Goal: Complete application form

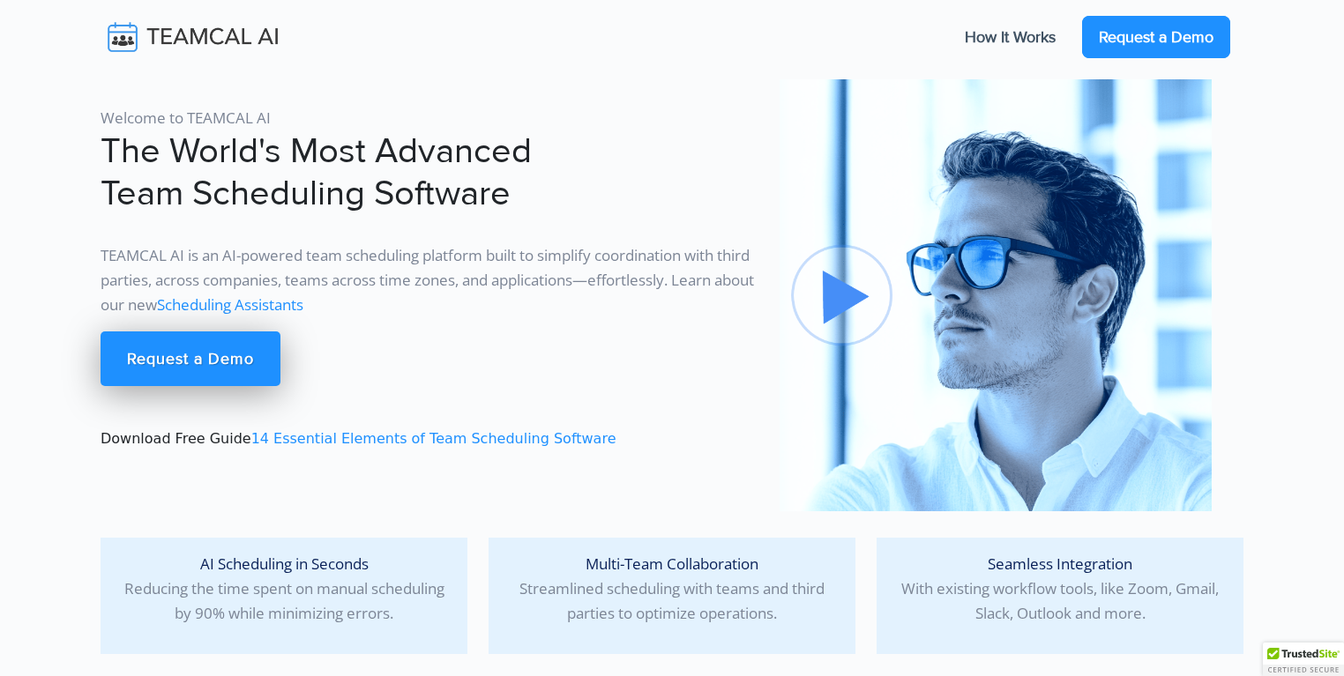
click at [1116, 43] on link "Request a Demo" at bounding box center [1156, 37] width 148 height 42
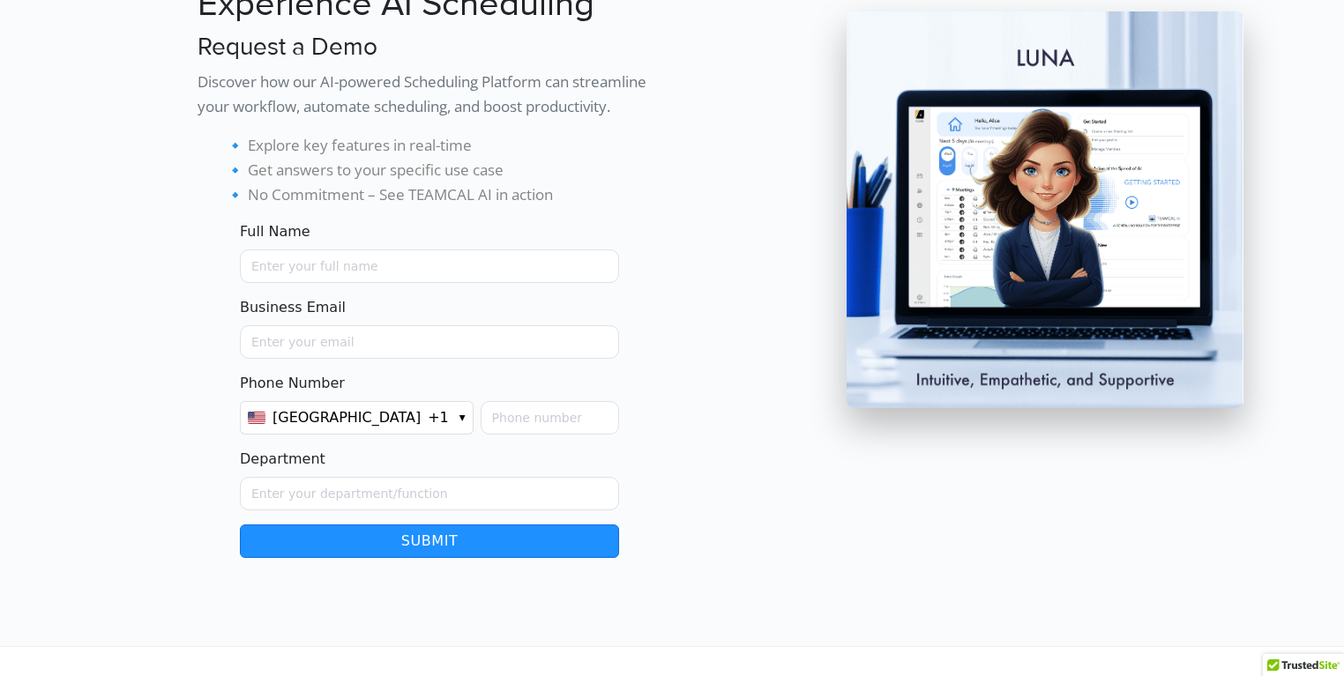
scroll to position [182, 0]
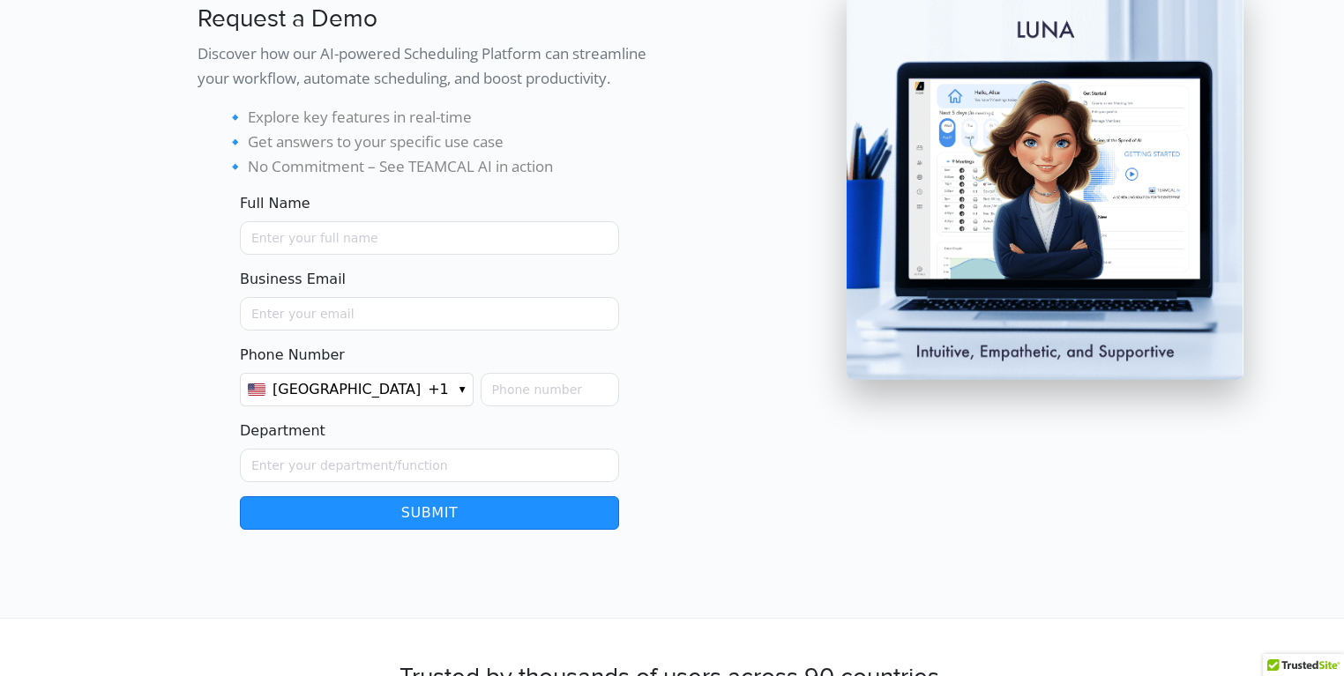
click at [384, 381] on button "United States +1 ▾" at bounding box center [357, 390] width 234 height 34
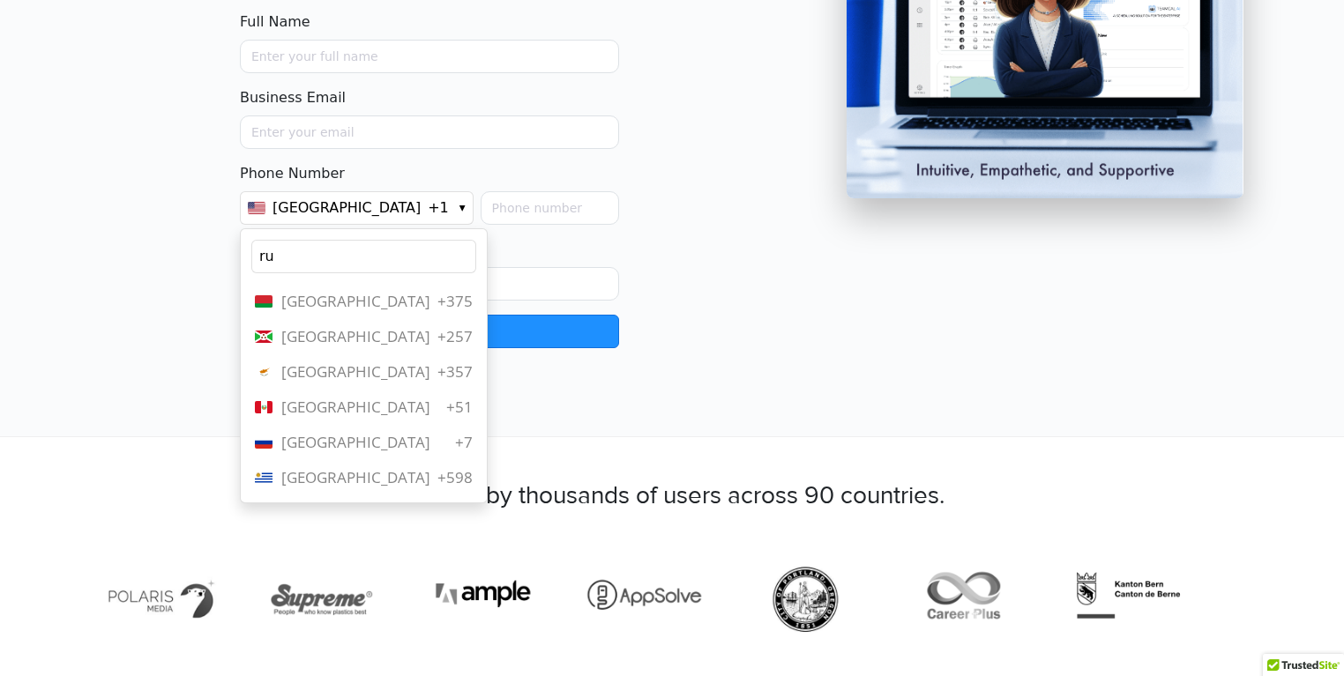
scroll to position [0, 0]
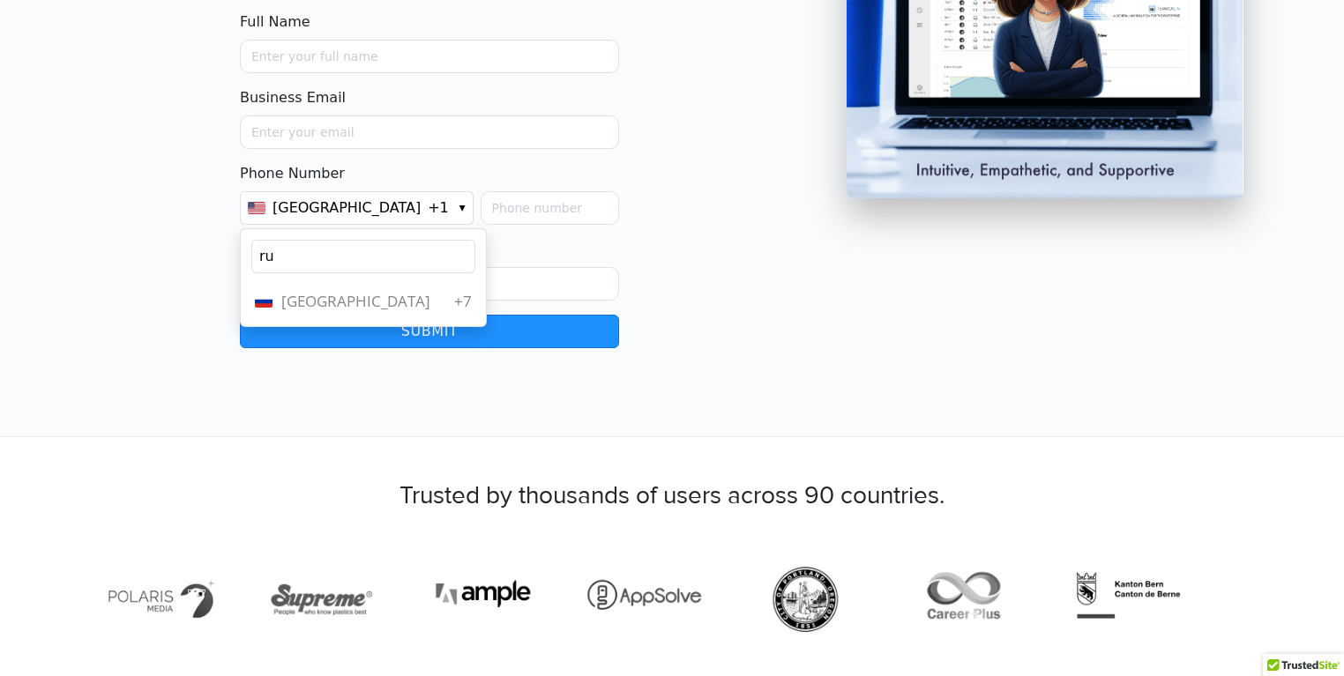
type input "r"
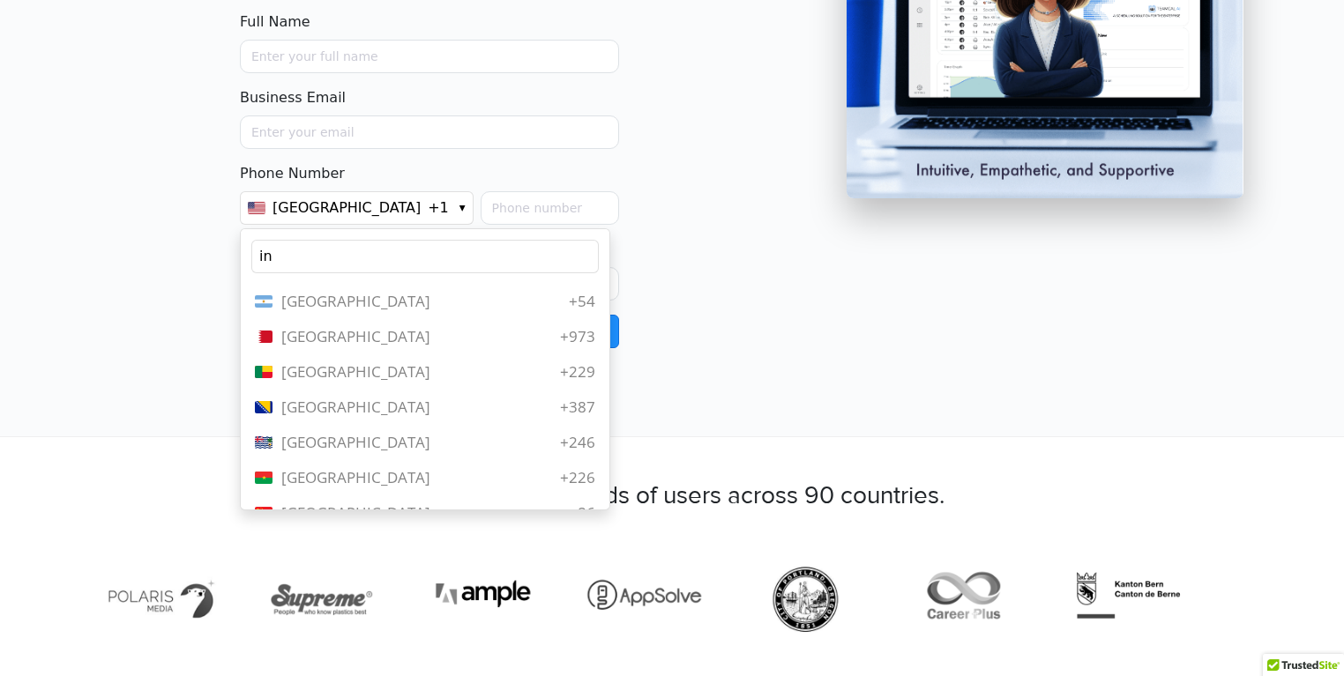
type input "i"
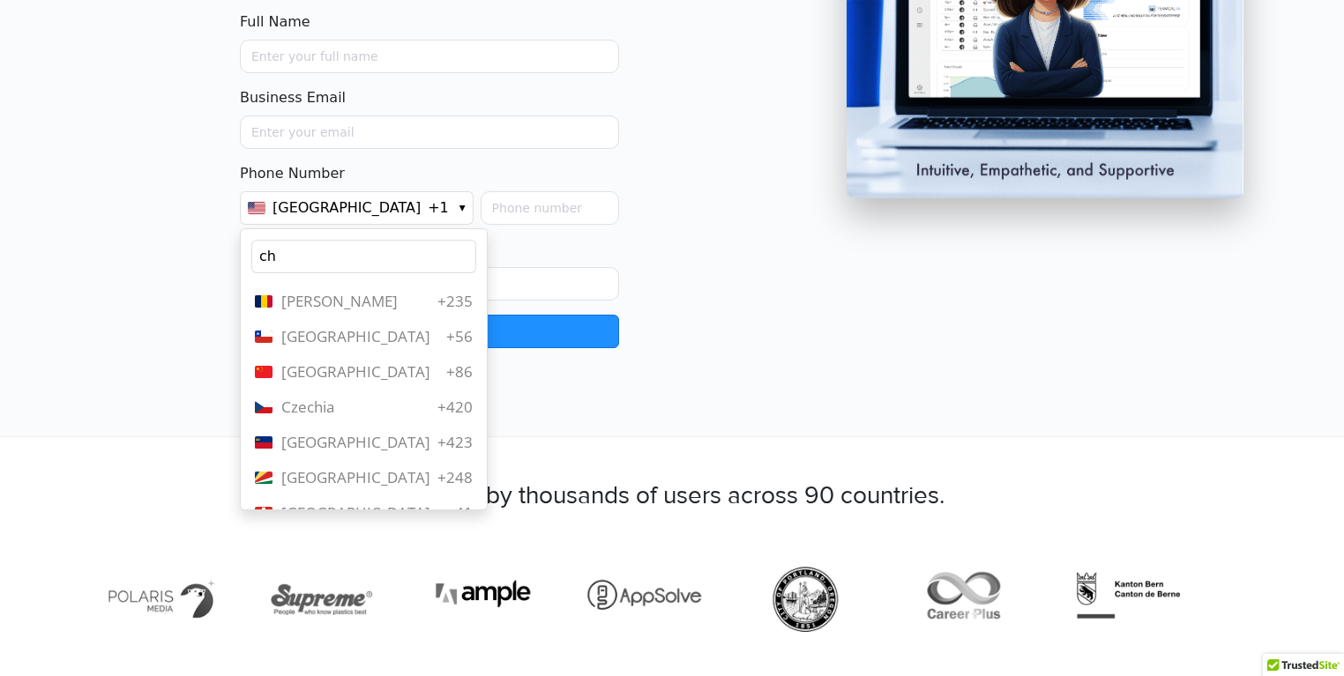
type input "c"
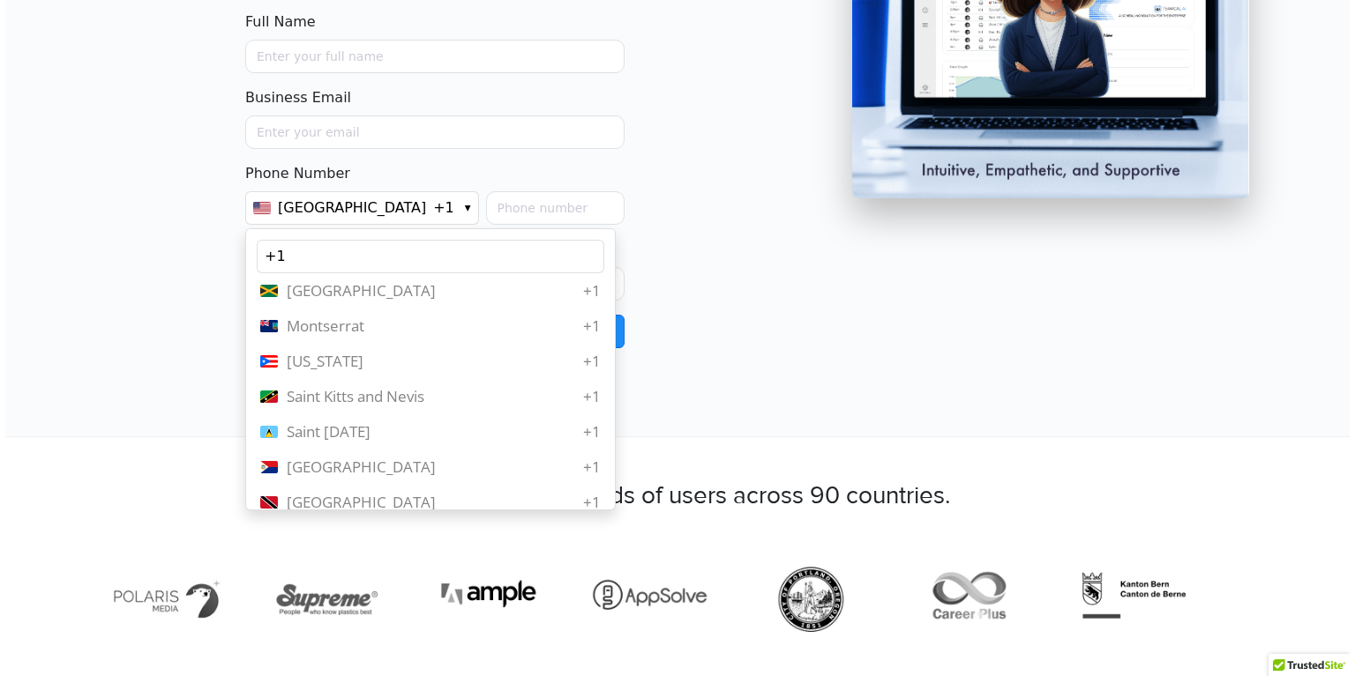
scroll to position [521, 0]
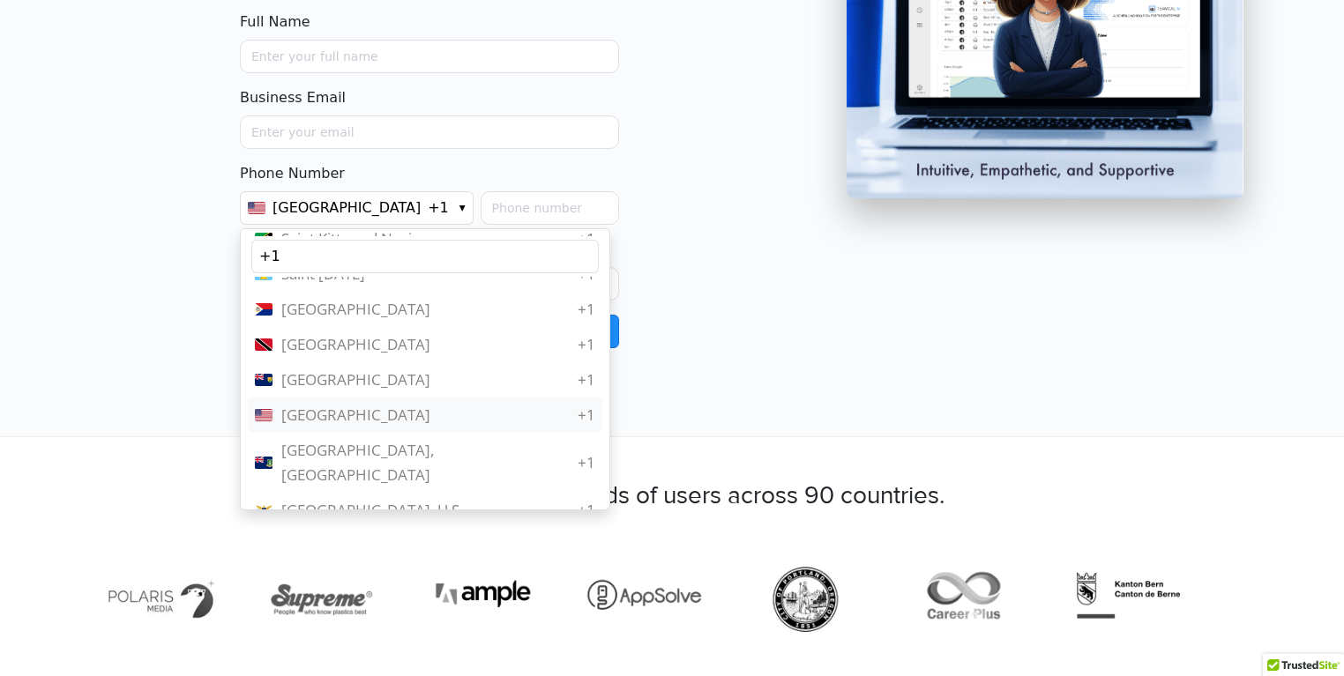
type input "+1"
click at [355, 423] on span "United States" at bounding box center [425, 415] width 289 height 25
click at [366, 418] on span "United States" at bounding box center [425, 415] width 289 height 25
click at [374, 377] on span "Turks and Caicos Islands" at bounding box center [425, 380] width 289 height 25
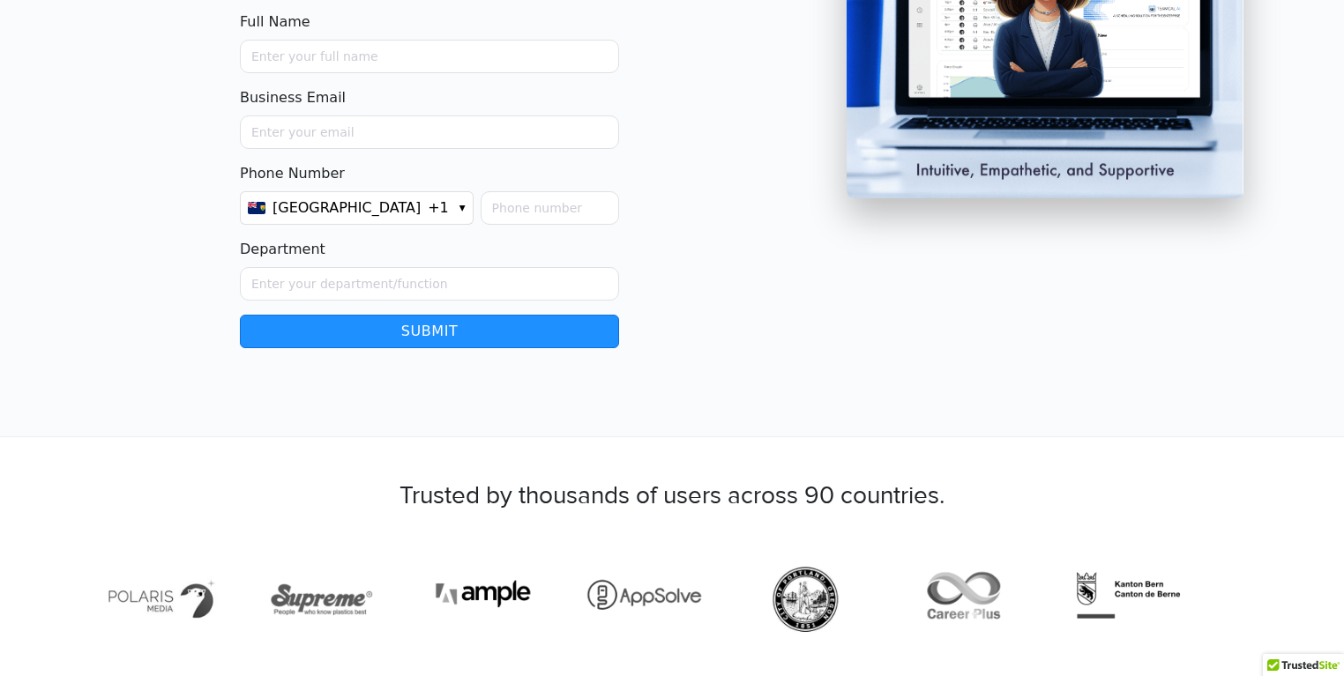
click at [407, 206] on span "Turks and Caicos Islands" at bounding box center [346, 208] width 148 height 21
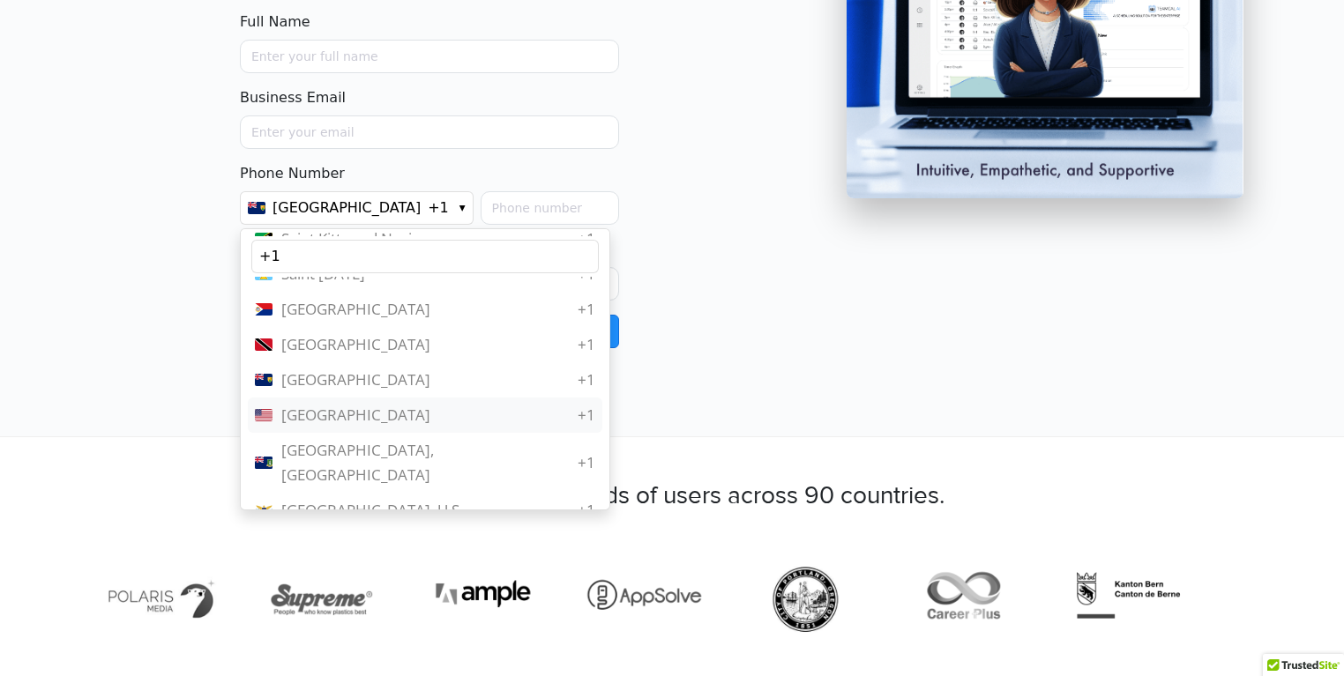
click at [362, 410] on span "United States" at bounding box center [425, 415] width 289 height 25
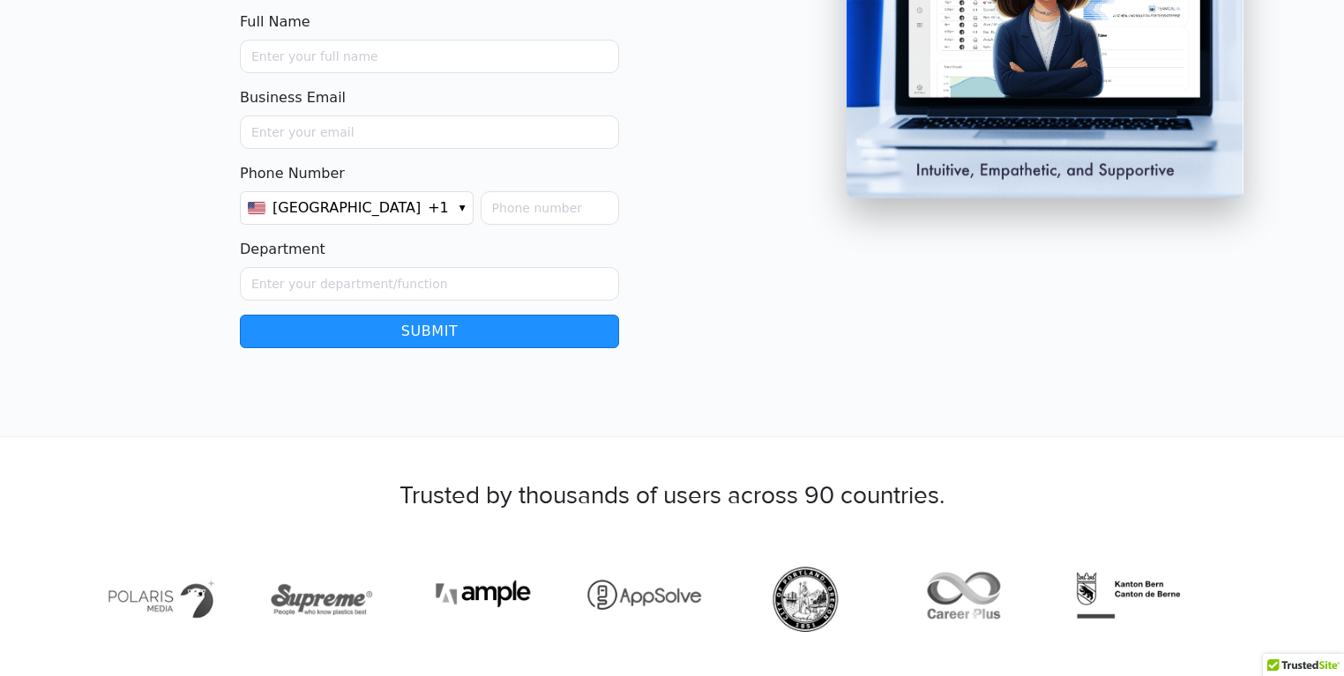
click at [360, 206] on button "United States +1 ▾" at bounding box center [357, 208] width 234 height 34
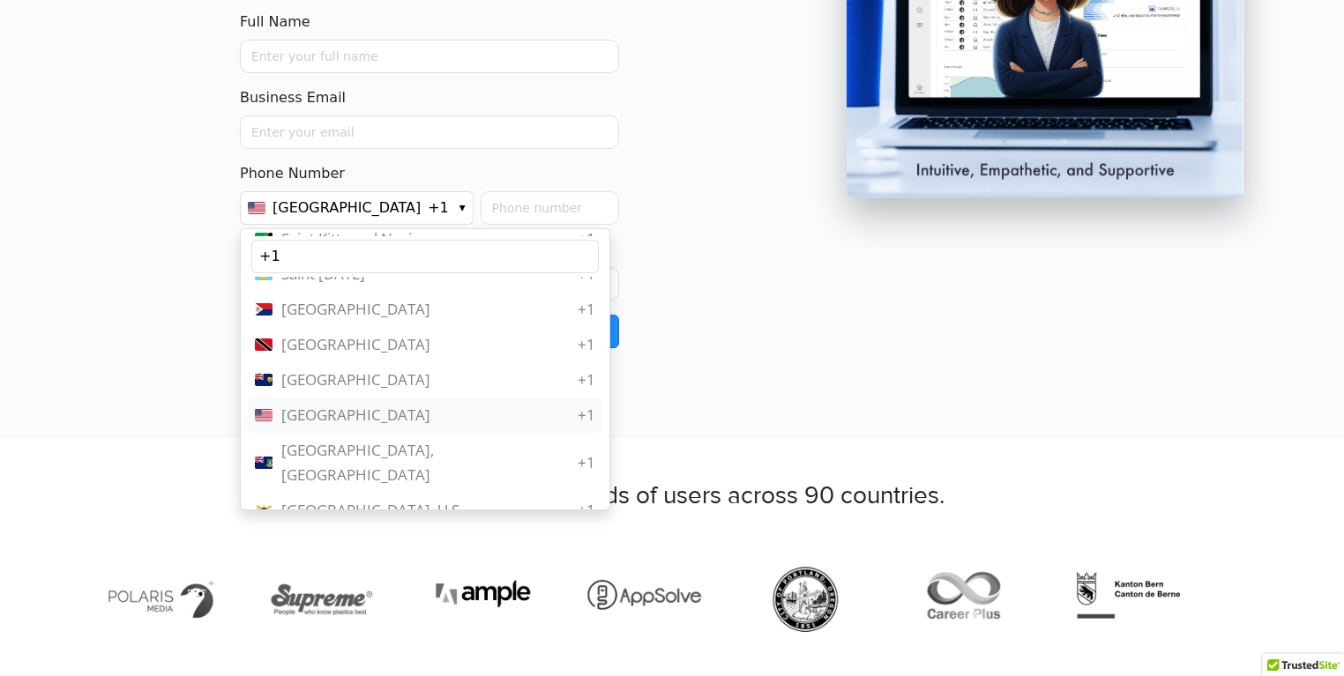
click at [371, 412] on span "United States" at bounding box center [425, 415] width 289 height 25
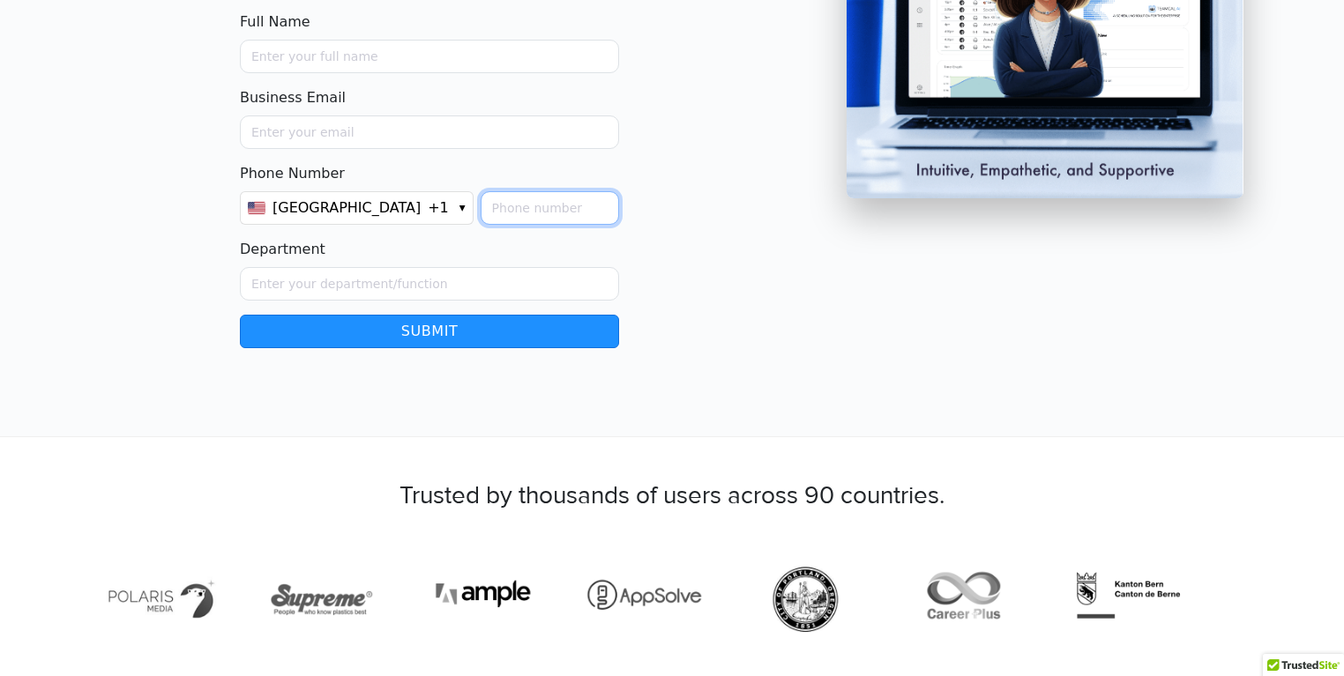
click at [486, 214] on input "Phone Number" at bounding box center [550, 208] width 138 height 34
click at [425, 239] on div "Department" at bounding box center [429, 270] width 379 height 62
click at [428, 209] on span "+1" at bounding box center [438, 208] width 21 height 21
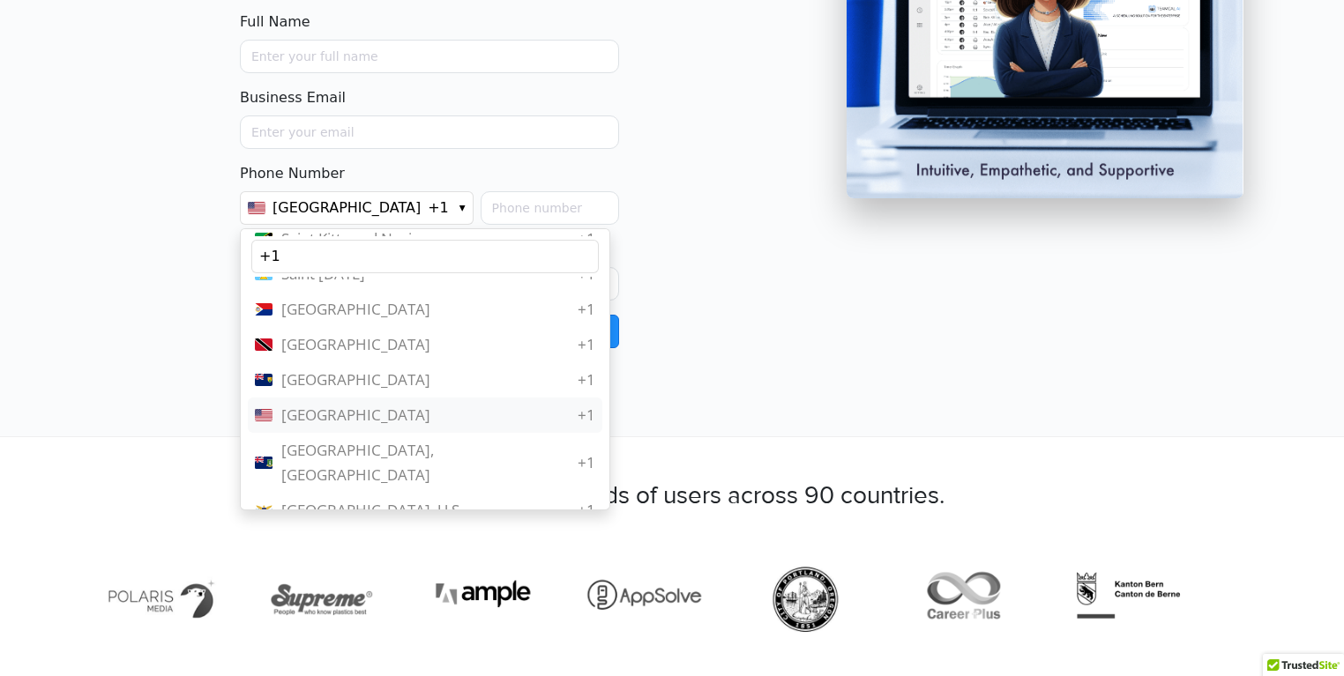
click at [380, 417] on span "United States" at bounding box center [425, 415] width 289 height 25
click at [353, 418] on span "United States" at bounding box center [425, 415] width 289 height 25
click at [733, 211] on div at bounding box center [720, 53] width 97 height 589
